Goal: Check status: Check status

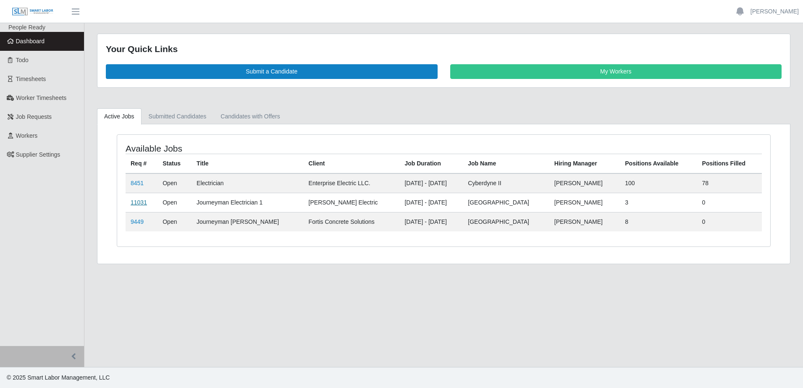
click at [139, 206] on link "11031" at bounding box center [139, 202] width 16 height 7
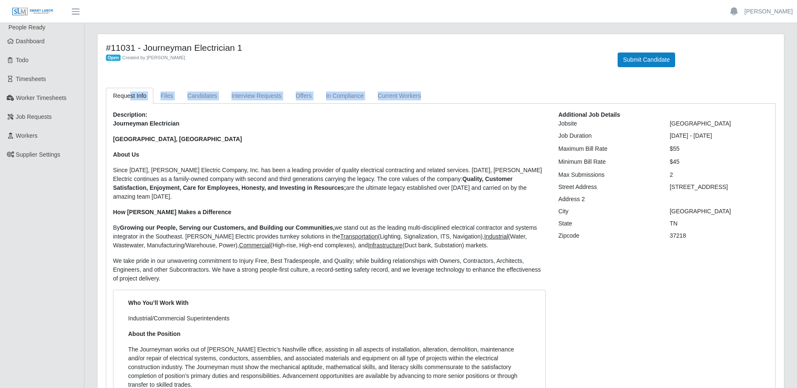
drag, startPoint x: 114, startPoint y: 113, endPoint x: 128, endPoint y: 96, distance: 22.1
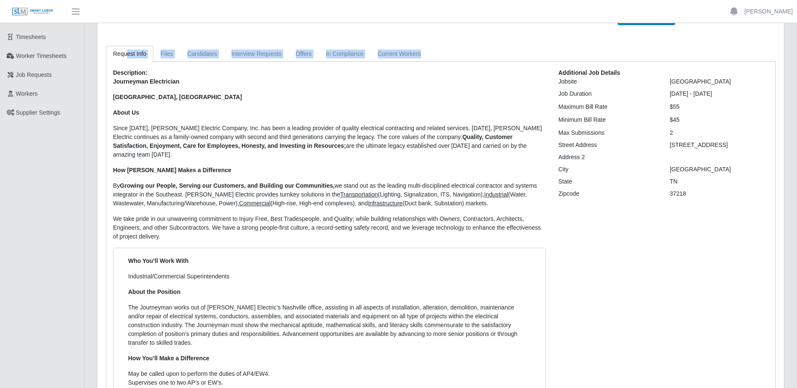
scroll to position [168, 0]
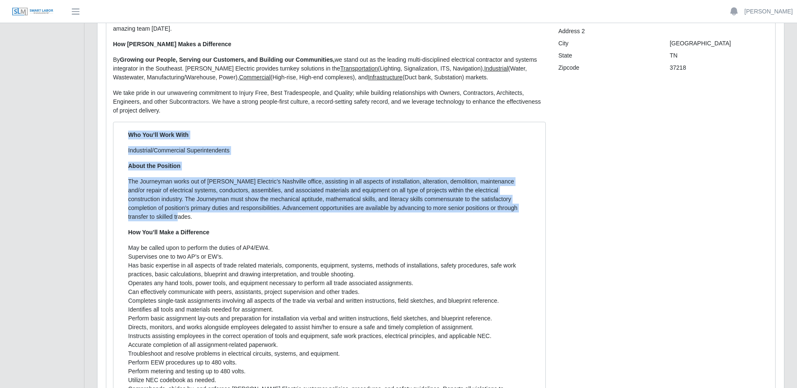
drag, startPoint x: 126, startPoint y: 125, endPoint x: 512, endPoint y: 199, distance: 393.2
click at [512, 199] on div "Who You’ll Work With Industrial/Commercial Superintendents About the Position T…" at bounding box center [329, 279] width 415 height 296
copy div "Who You’ll Work With Industrial/Commercial Superintendents About the Position T…"
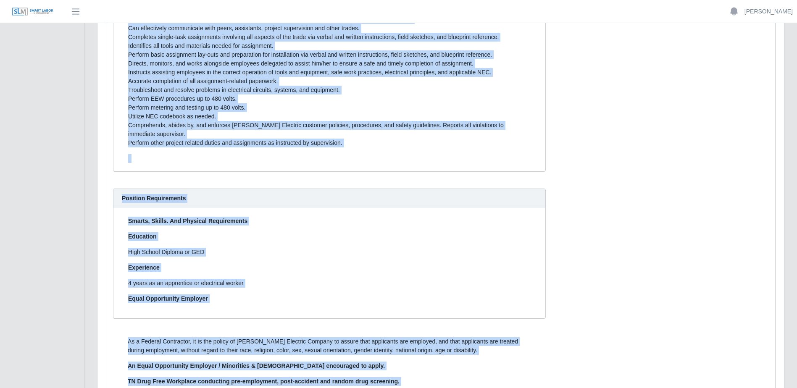
scroll to position [453, 0]
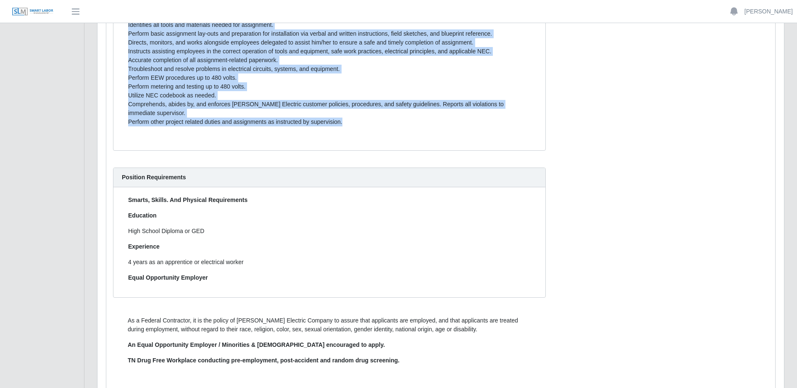
drag, startPoint x: 129, startPoint y: 230, endPoint x: 353, endPoint y: 98, distance: 260.1
click at [353, 98] on ul "May be called upon to perform the duties of AP4/EW4. Supervises one to two AP’s…" at bounding box center [329, 43] width 403 height 168
copy ul "May be called upon to perform the duties of AP4/EW4. Supervises one to two AP’s…"
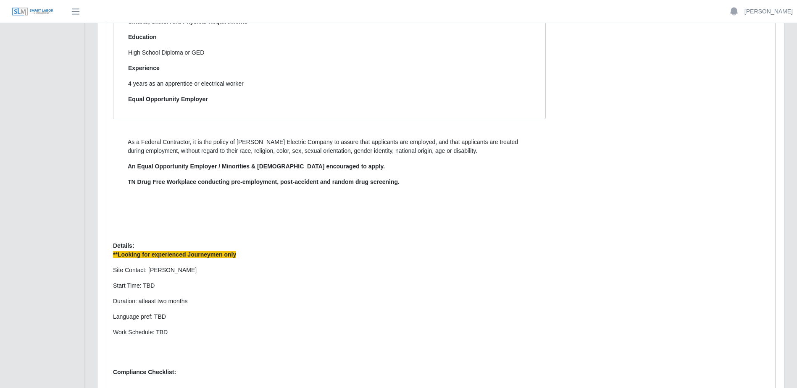
scroll to position [647, 0]
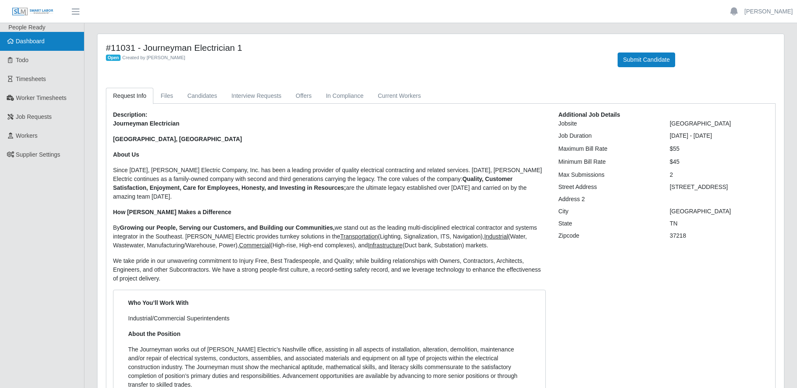
click at [27, 34] on link "Dashboard" at bounding box center [42, 41] width 84 height 19
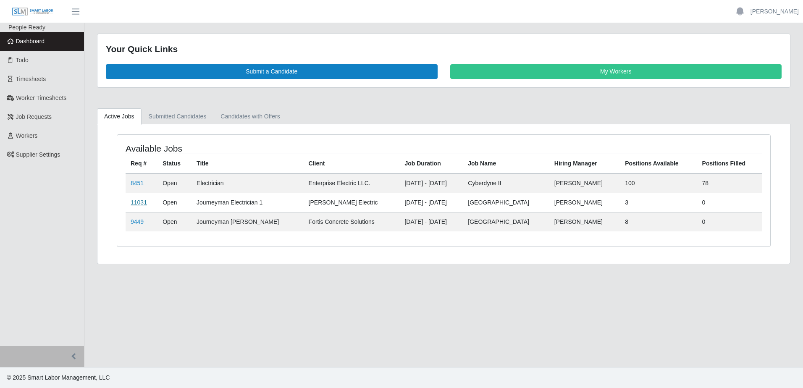
click at [134, 202] on link "11031" at bounding box center [139, 202] width 16 height 7
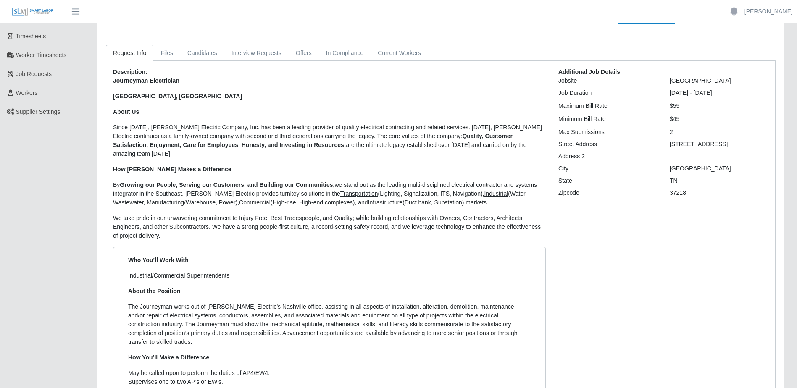
scroll to position [17, 0]
